Goal: Contribute content

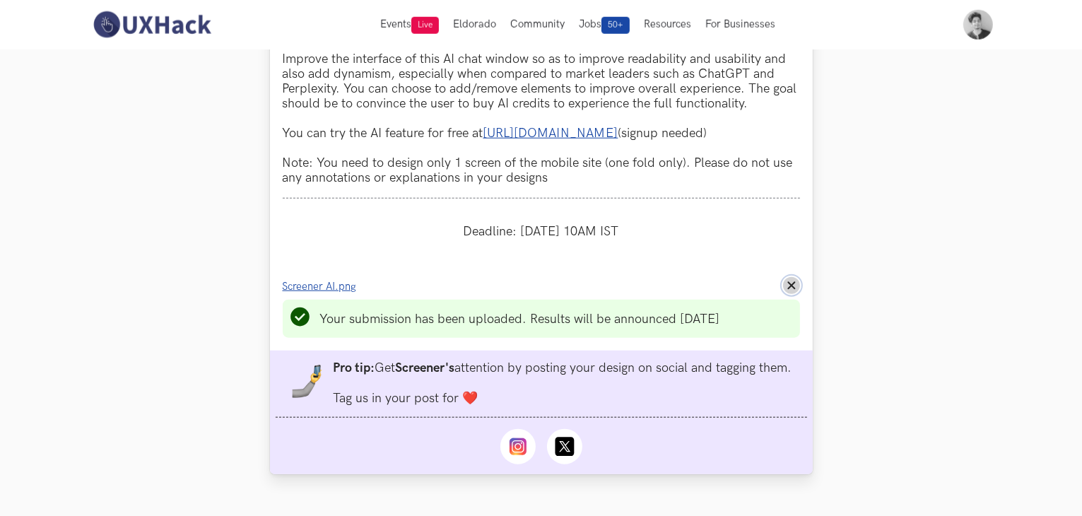
click at [794, 290] on icon "Remove File" at bounding box center [791, 285] width 8 height 8
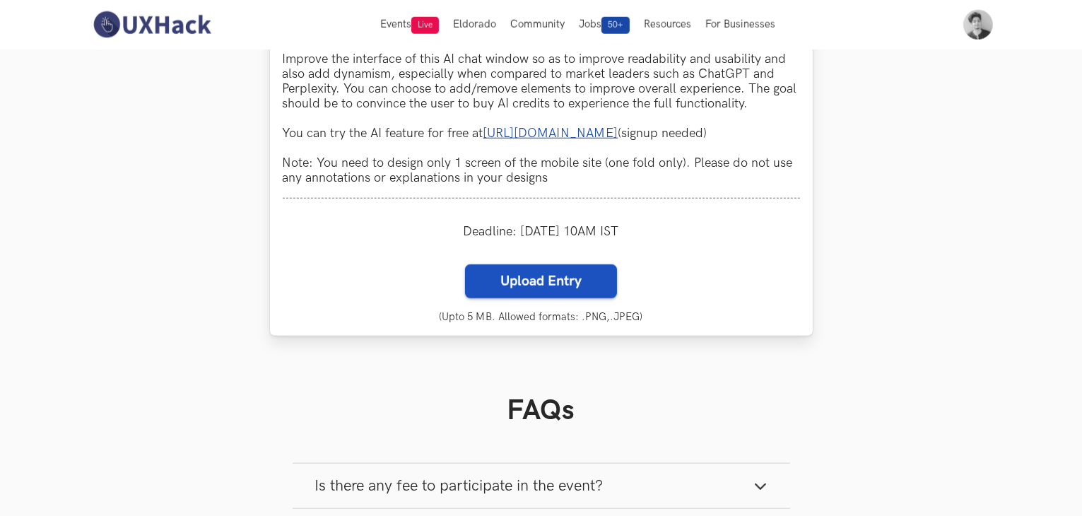
click at [555, 297] on label "Upload Entry" at bounding box center [541, 281] width 152 height 34
click at [465, 264] on input "Upload Entry" at bounding box center [464, 264] width 1 height 1
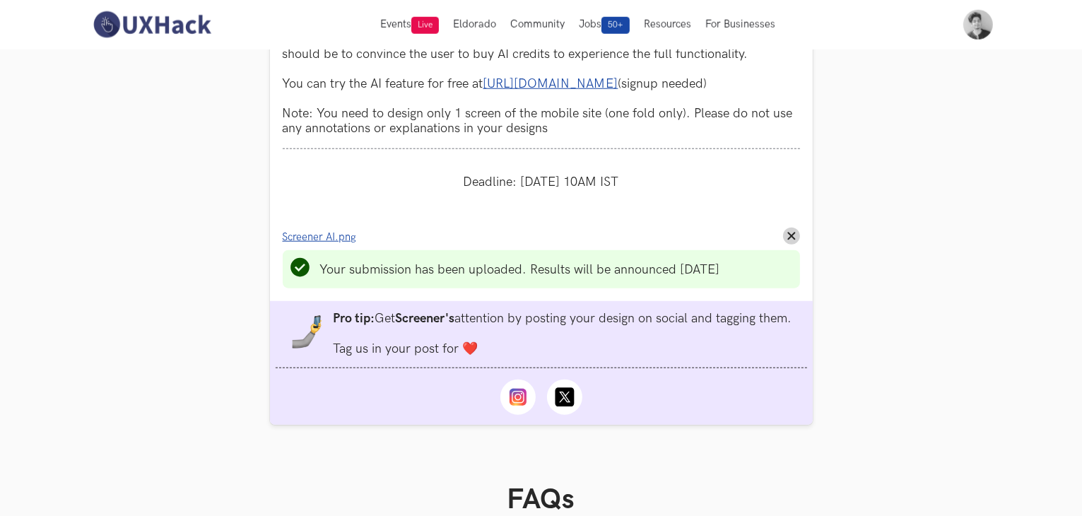
scroll to position [1353, 0]
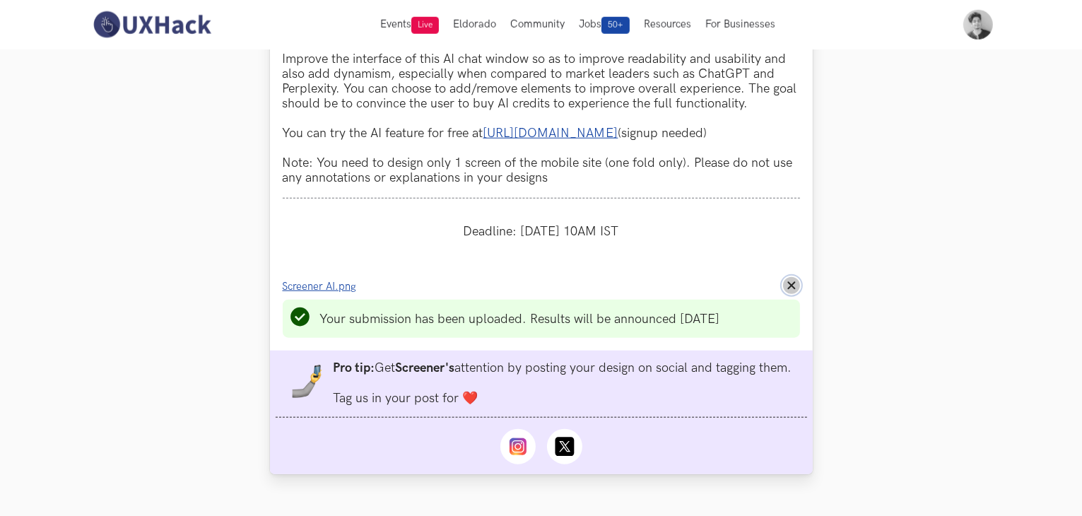
click at [788, 290] on icon "Remove File" at bounding box center [791, 285] width 8 height 8
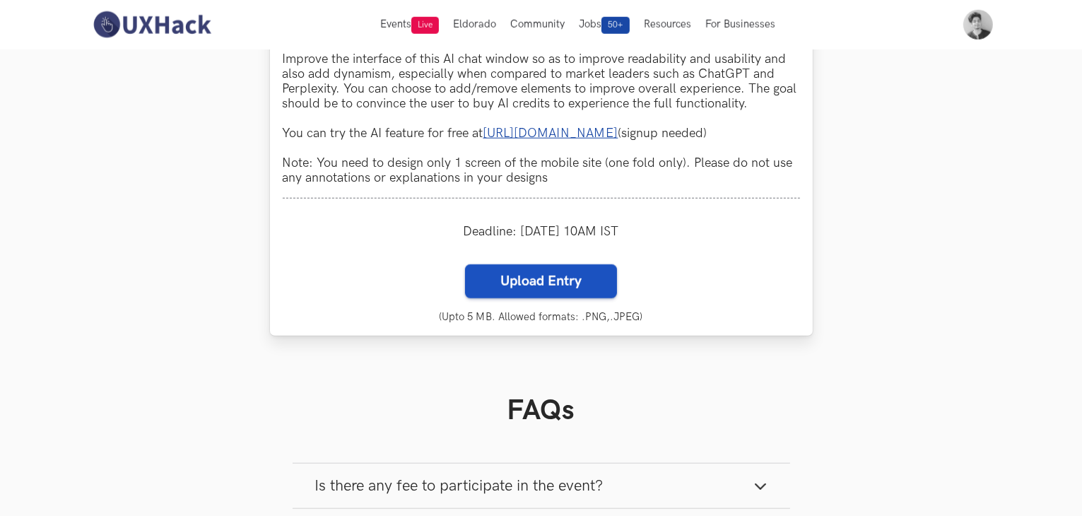
click at [543, 323] on div "Upload Entry (Upto 5 MB. Allowed formats: .PNG,.JPEG) Cancel {n} selected %file…" at bounding box center [541, 293] width 517 height 59
click at [554, 298] on label "Upload Entry" at bounding box center [541, 281] width 152 height 34
click at [465, 264] on input "Upload Entry" at bounding box center [464, 264] width 1 height 1
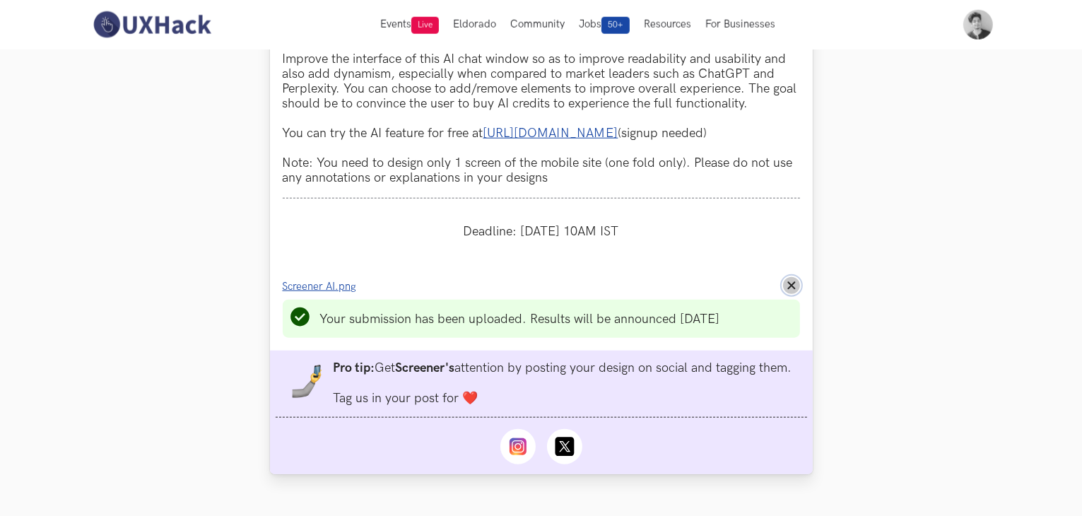
click at [794, 290] on icon "Remove File" at bounding box center [791, 285] width 8 height 8
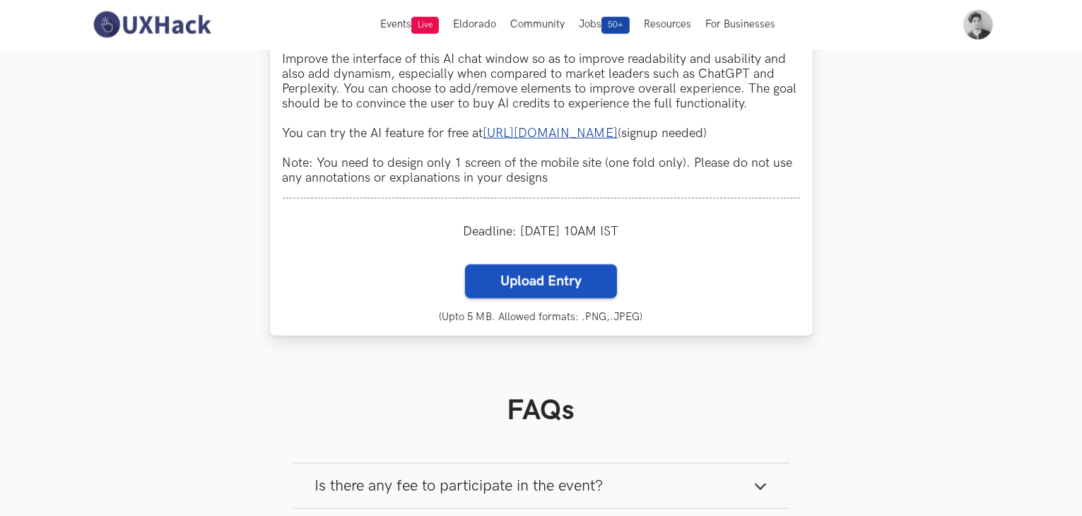
click at [577, 298] on label "Upload Entry" at bounding box center [541, 281] width 152 height 34
click at [465, 264] on input "Upload Entry" at bounding box center [464, 264] width 1 height 1
